Goal: Task Accomplishment & Management: Manage account settings

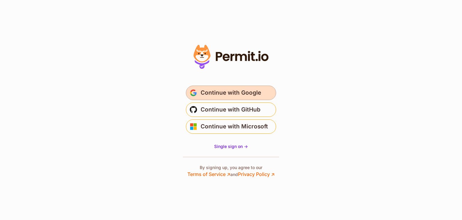
click at [229, 93] on span "Continue with Google" at bounding box center [231, 93] width 60 height 10
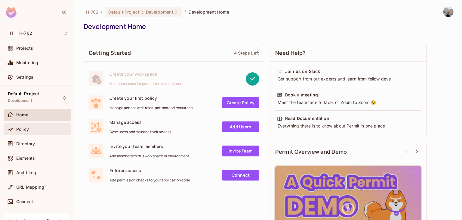
click at [28, 134] on div "Policy" at bounding box center [37, 129] width 66 height 12
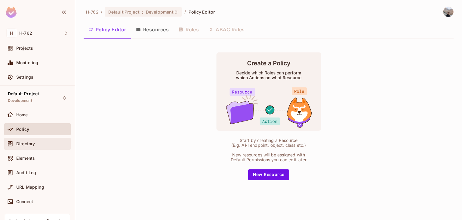
click at [28, 138] on div "Directory" at bounding box center [37, 144] width 66 height 12
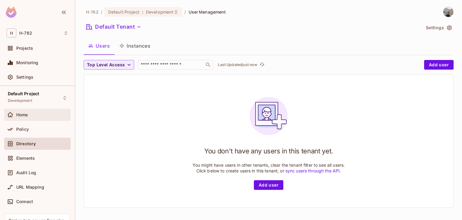
click at [26, 116] on span "Home" at bounding box center [22, 114] width 12 height 5
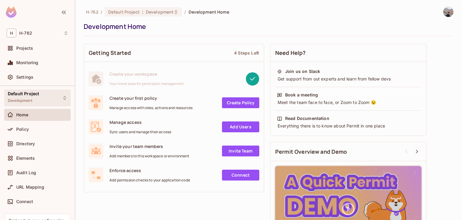
click at [36, 99] on div "Default Project Development" at bounding box center [23, 97] width 31 height 13
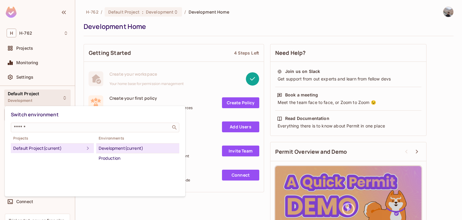
click at [245, 101] on div at bounding box center [231, 110] width 462 height 220
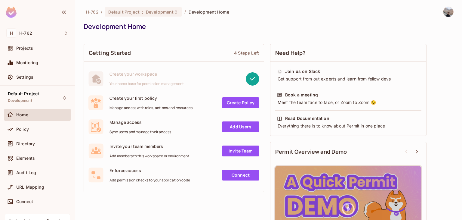
click at [241, 101] on link "Create Policy" at bounding box center [240, 102] width 37 height 11
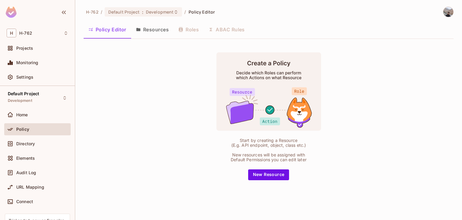
click at [104, 29] on button "Policy Editor" at bounding box center [108, 29] width 48 height 15
click at [167, 8] on div "Default Project : Development" at bounding box center [144, 11] width 78 height 9
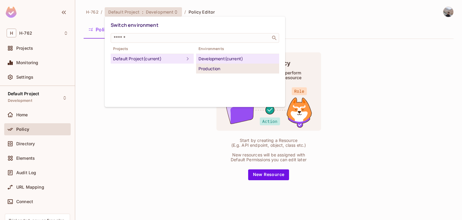
click at [200, 66] on div "Production" at bounding box center [238, 68] width 78 height 7
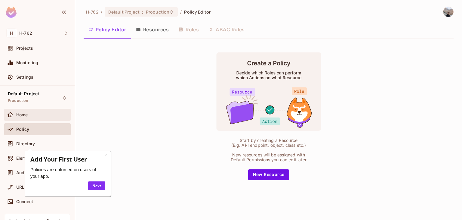
click at [38, 116] on div "Home" at bounding box center [42, 114] width 52 height 5
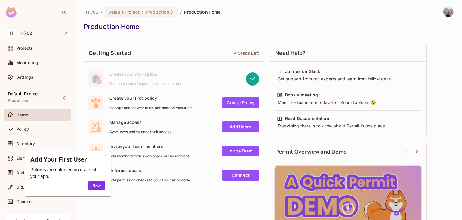
scroll to position [30, 0]
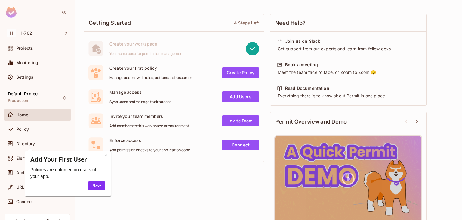
click at [240, 95] on link "Add Users" at bounding box center [240, 96] width 37 height 11
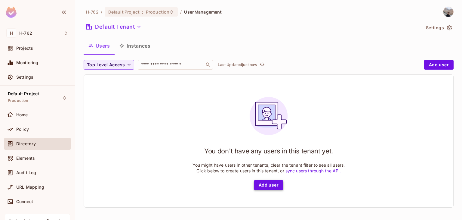
click at [263, 184] on button "Add user" at bounding box center [268, 185] width 29 height 10
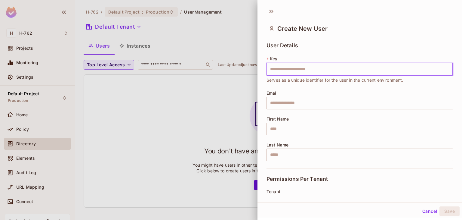
click at [306, 73] on input "text" at bounding box center [360, 69] width 187 height 13
type input "**"
click at [290, 104] on input "text" at bounding box center [360, 103] width 187 height 13
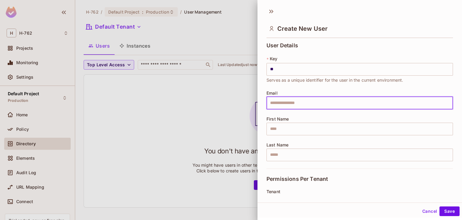
type input "**********"
click at [283, 126] on input "text" at bounding box center [360, 128] width 187 height 13
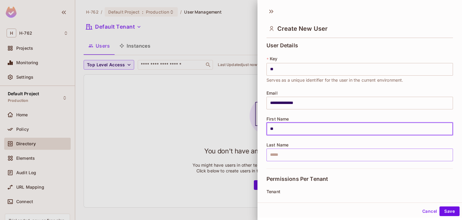
type input "**"
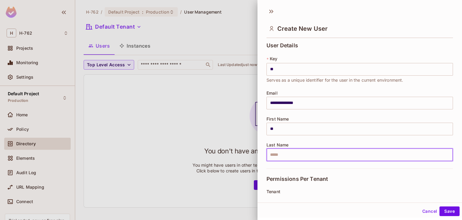
click at [278, 158] on input "text" at bounding box center [360, 154] width 187 height 13
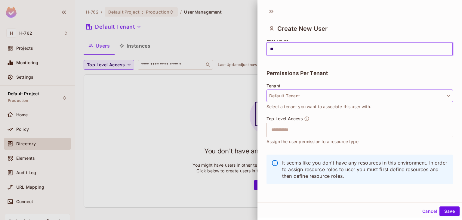
type input "**"
click at [310, 96] on button "Default Tenant" at bounding box center [360, 95] width 187 height 13
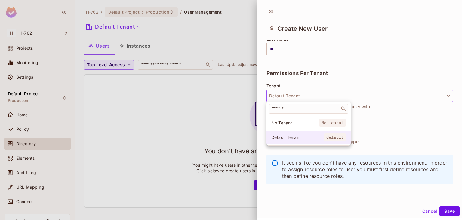
click at [296, 138] on span "Default Tenant" at bounding box center [297, 137] width 53 height 6
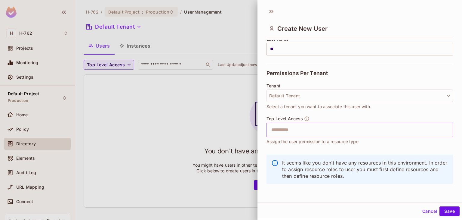
click at [324, 128] on input "text" at bounding box center [355, 130] width 174 height 12
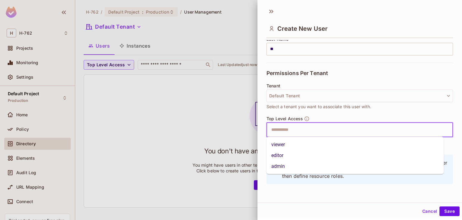
click at [288, 148] on li "viewer" at bounding box center [356, 144] width 178 height 11
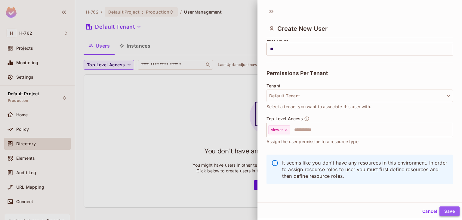
click at [449, 210] on button "Save" at bounding box center [450, 211] width 20 height 10
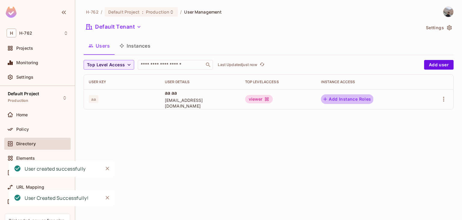
click at [332, 98] on button "Add Instance Roles" at bounding box center [347, 99] width 52 height 10
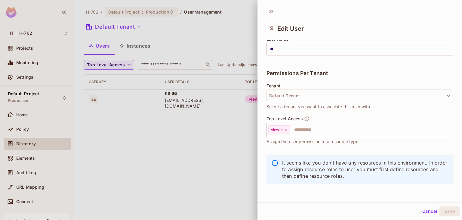
scroll to position [1, 0]
click at [424, 210] on button "Cancel" at bounding box center [430, 210] width 20 height 10
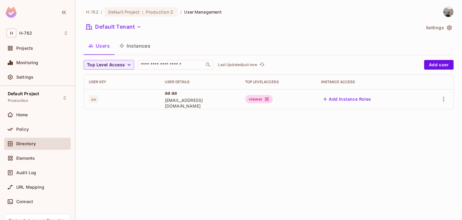
click at [192, 135] on div "H-762 / Default Project : Production / User Management Default Tenant Settings …" at bounding box center [268, 110] width 387 height 220
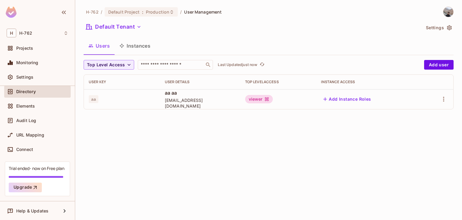
scroll to position [0, 0]
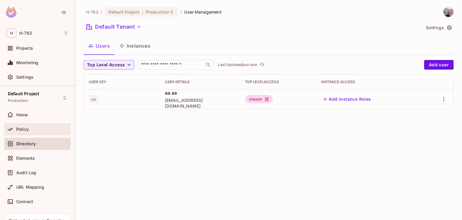
click at [30, 132] on div "Policy" at bounding box center [37, 129] width 66 height 12
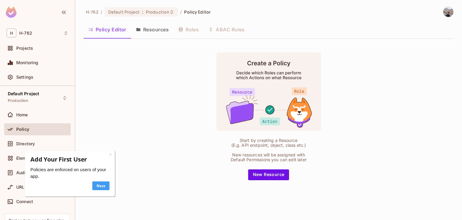
click at [102, 184] on link "Next" at bounding box center [100, 185] width 17 height 9
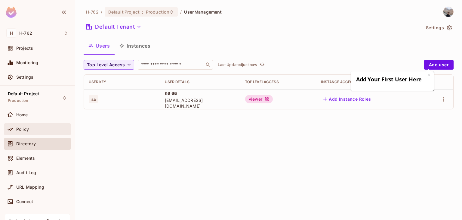
click at [28, 129] on span "Policy" at bounding box center [22, 129] width 13 height 5
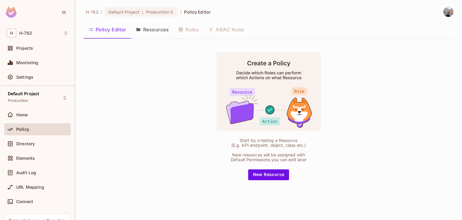
click at [182, 32] on div "Policy Editor Resources Roles ABAC Rules" at bounding box center [269, 29] width 370 height 15
click at [152, 26] on button "Resources" at bounding box center [152, 29] width 42 height 15
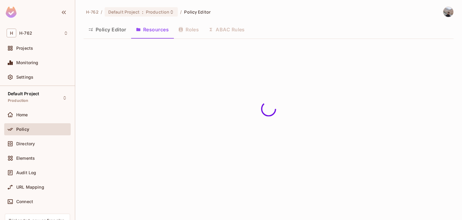
click at [179, 31] on div "Policy Editor Resources Roles ABAC Rules" at bounding box center [269, 29] width 370 height 15
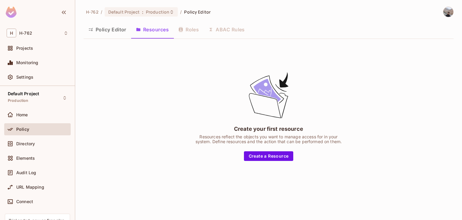
click at [95, 29] on button "Policy Editor" at bounding box center [108, 29] width 48 height 15
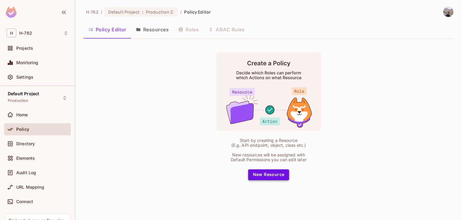
click at [264, 178] on button "New Resource" at bounding box center [268, 174] width 41 height 11
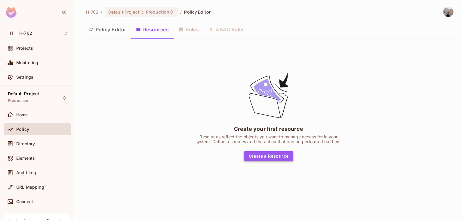
click at [266, 158] on button "Create a Resource" at bounding box center [269, 156] width 50 height 10
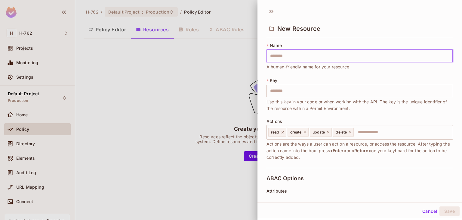
click at [320, 60] on input "text" at bounding box center [360, 56] width 187 height 13
type input "*********"
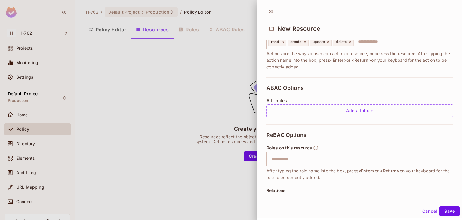
scroll to position [120, 0]
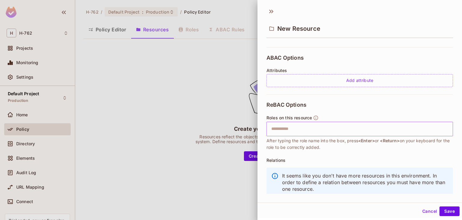
click at [330, 123] on input "text" at bounding box center [359, 129] width 183 height 12
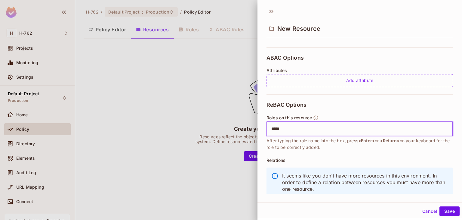
type input "******"
type input "*****"
click at [444, 211] on button "Save" at bounding box center [450, 211] width 20 height 10
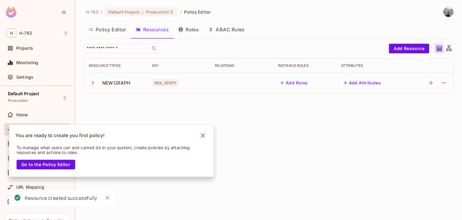
click at [95, 84] on icon "button" at bounding box center [93, 83] width 8 height 8
click at [205, 134] on icon "Notifications Alt+T" at bounding box center [203, 135] width 4 height 4
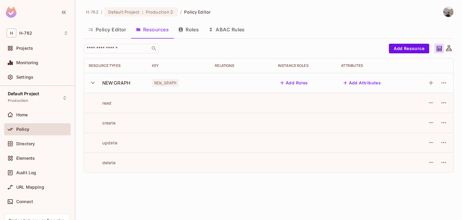
click at [449, 104] on td at bounding box center [431, 103] width 45 height 20
click at [444, 105] on icon "button" at bounding box center [443, 102] width 7 height 7
click at [418, 114] on div "Edit Action" at bounding box center [421, 116] width 22 height 6
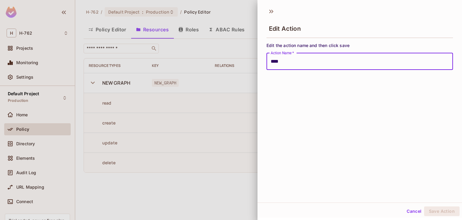
click at [407, 212] on button "Cancel" at bounding box center [414, 211] width 20 height 10
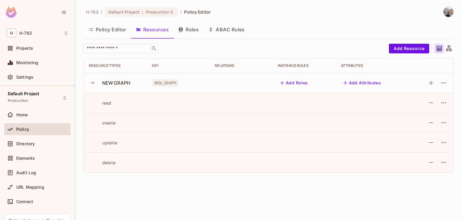
click at [297, 84] on button "Add Roles" at bounding box center [294, 83] width 32 height 10
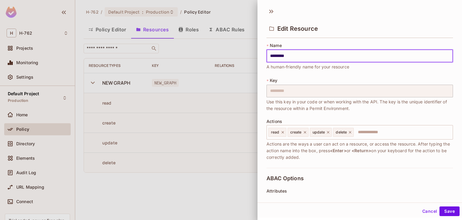
click at [266, 11] on div "Edit Resource" at bounding box center [360, 23] width 205 height 33
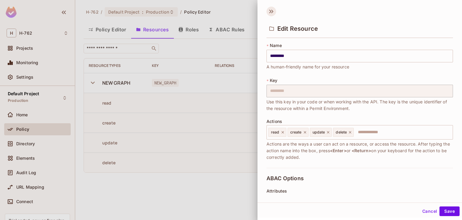
click at [268, 14] on icon at bounding box center [272, 12] width 10 height 10
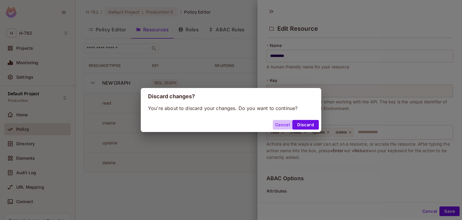
click at [285, 121] on button "Cancel" at bounding box center [283, 125] width 20 height 10
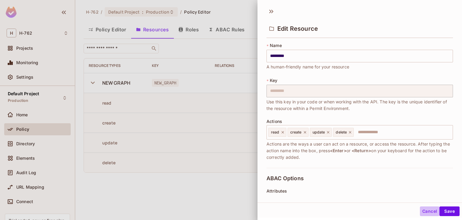
click at [420, 209] on button "Cancel" at bounding box center [430, 211] width 20 height 10
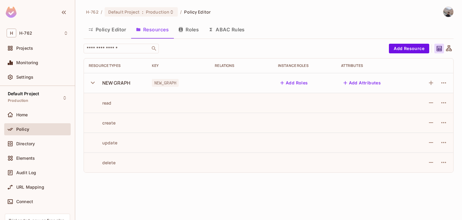
click at [195, 31] on button "Roles" at bounding box center [189, 29] width 30 height 15
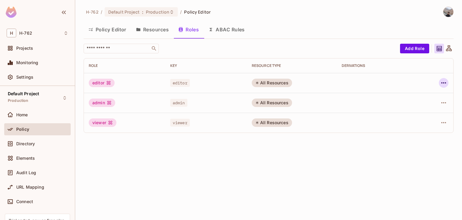
click at [443, 86] on icon "button" at bounding box center [443, 82] width 7 height 7
click at [317, 153] on div at bounding box center [231, 110] width 462 height 220
